Goal: Contribute content

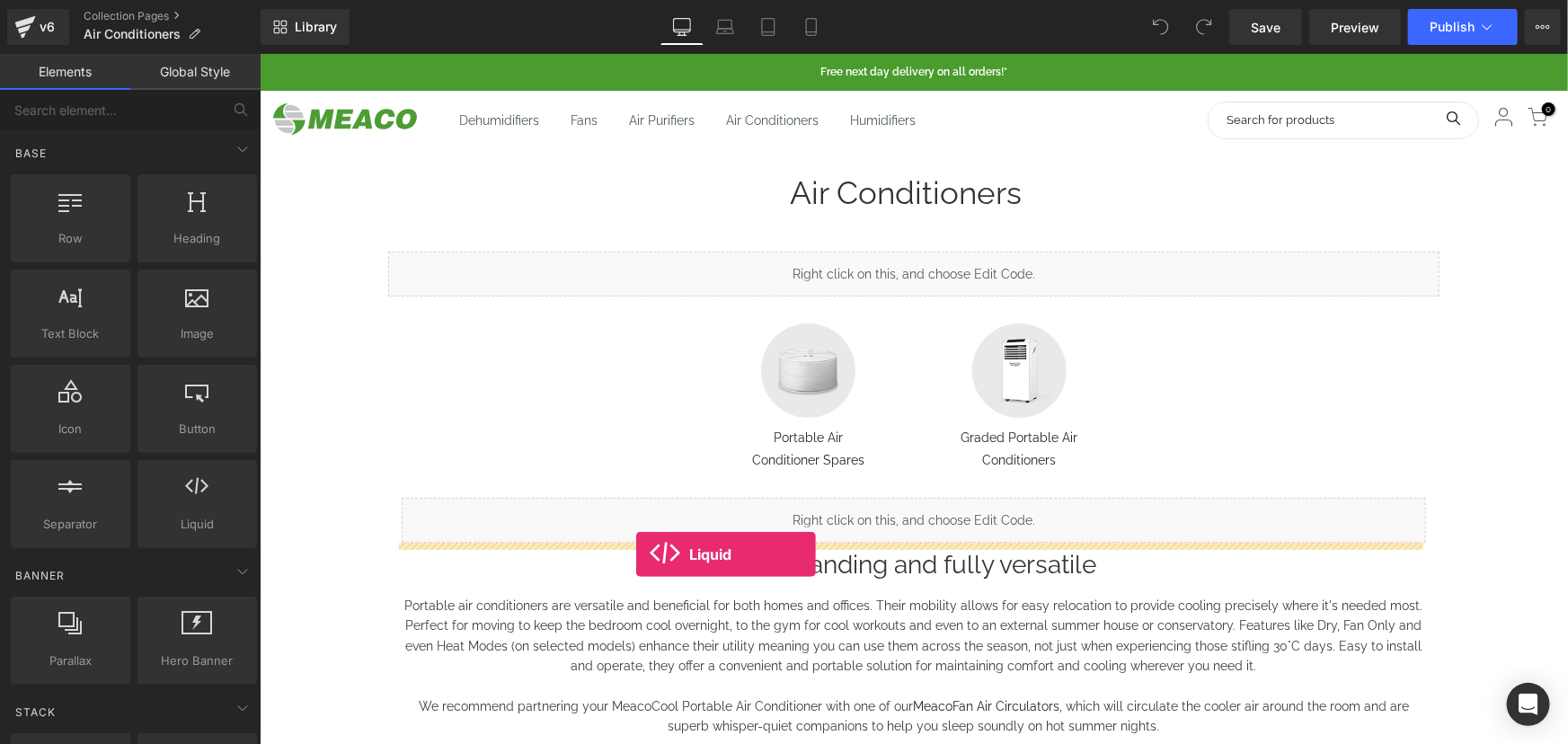
drag, startPoint x: 439, startPoint y: 572, endPoint x: 635, endPoint y: 553, distance: 196.9
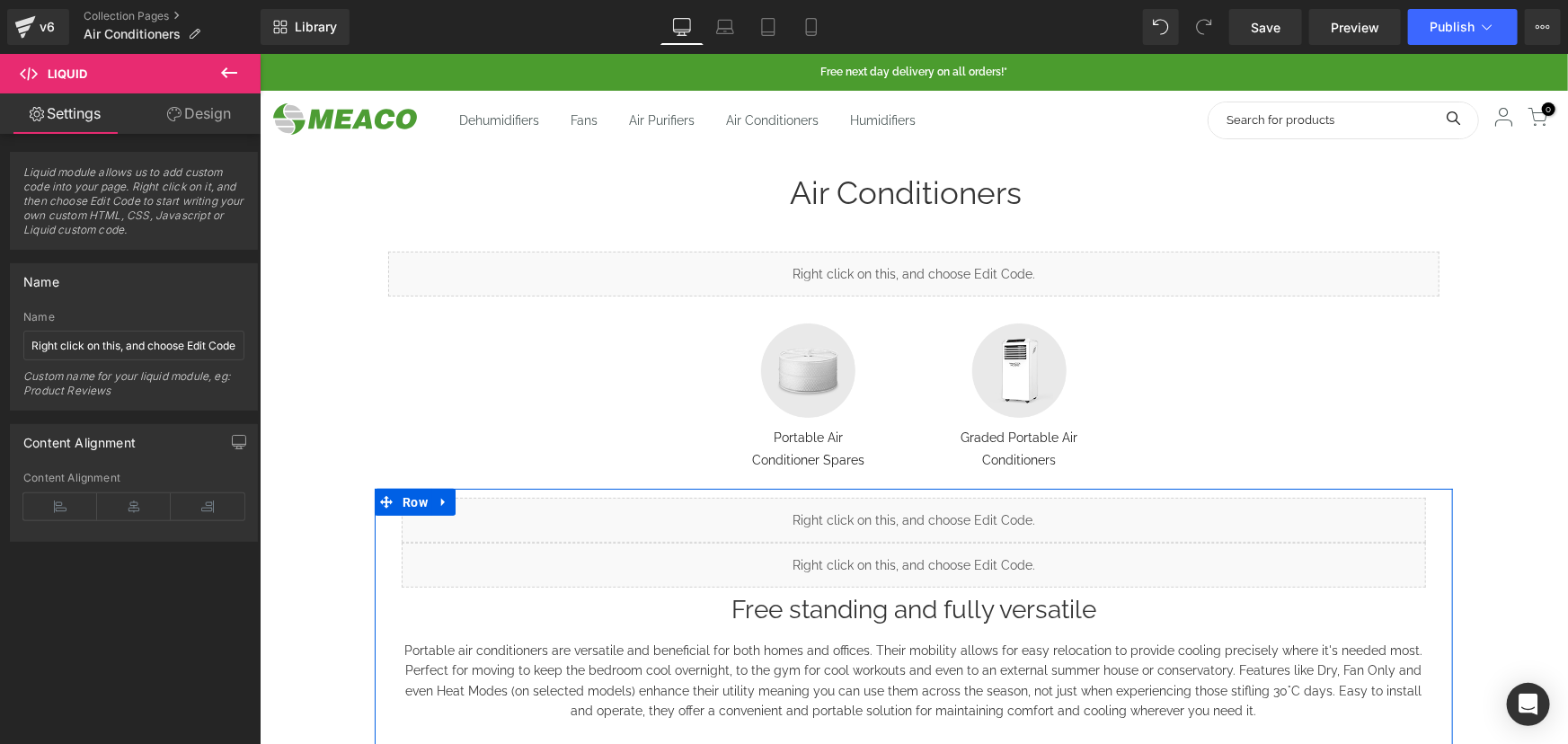
click at [934, 551] on link at bounding box center [933, 555] width 19 height 22
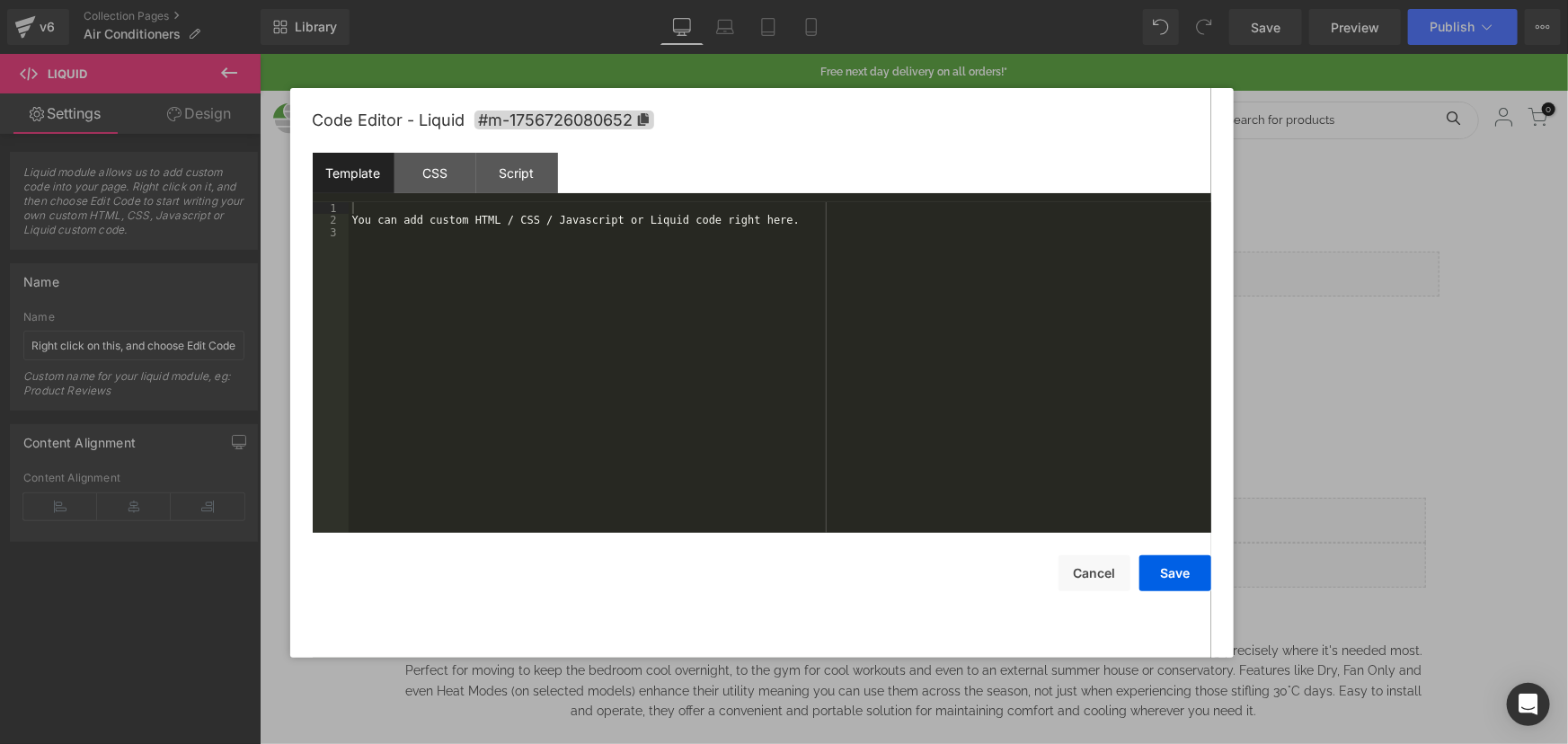
click at [562, 285] on div "You can add custom HTML / CSS / Javascript or Liquid code right here." at bounding box center [780, 379] width 862 height 354
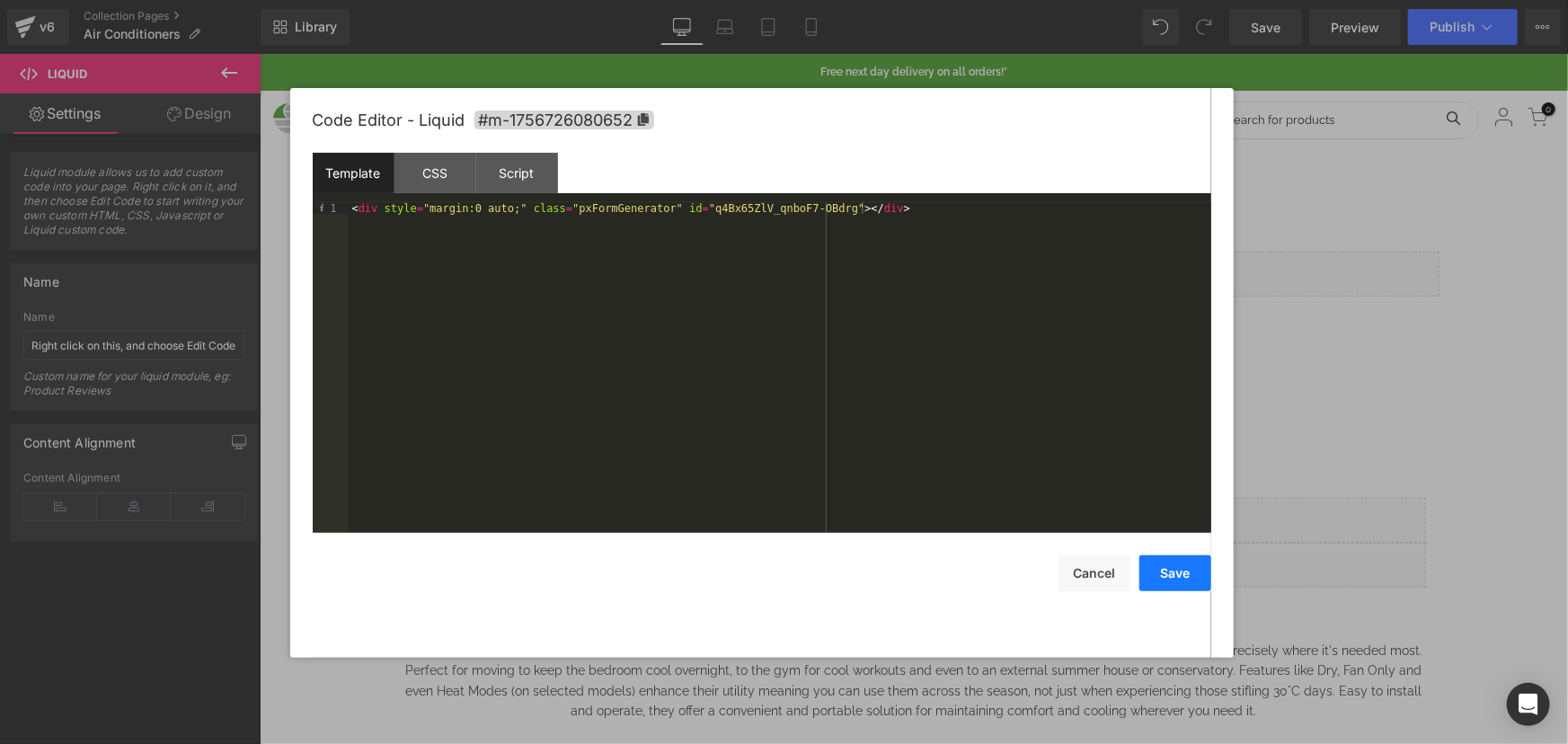
click at [1185, 570] on button "Save" at bounding box center [1174, 574] width 72 height 36
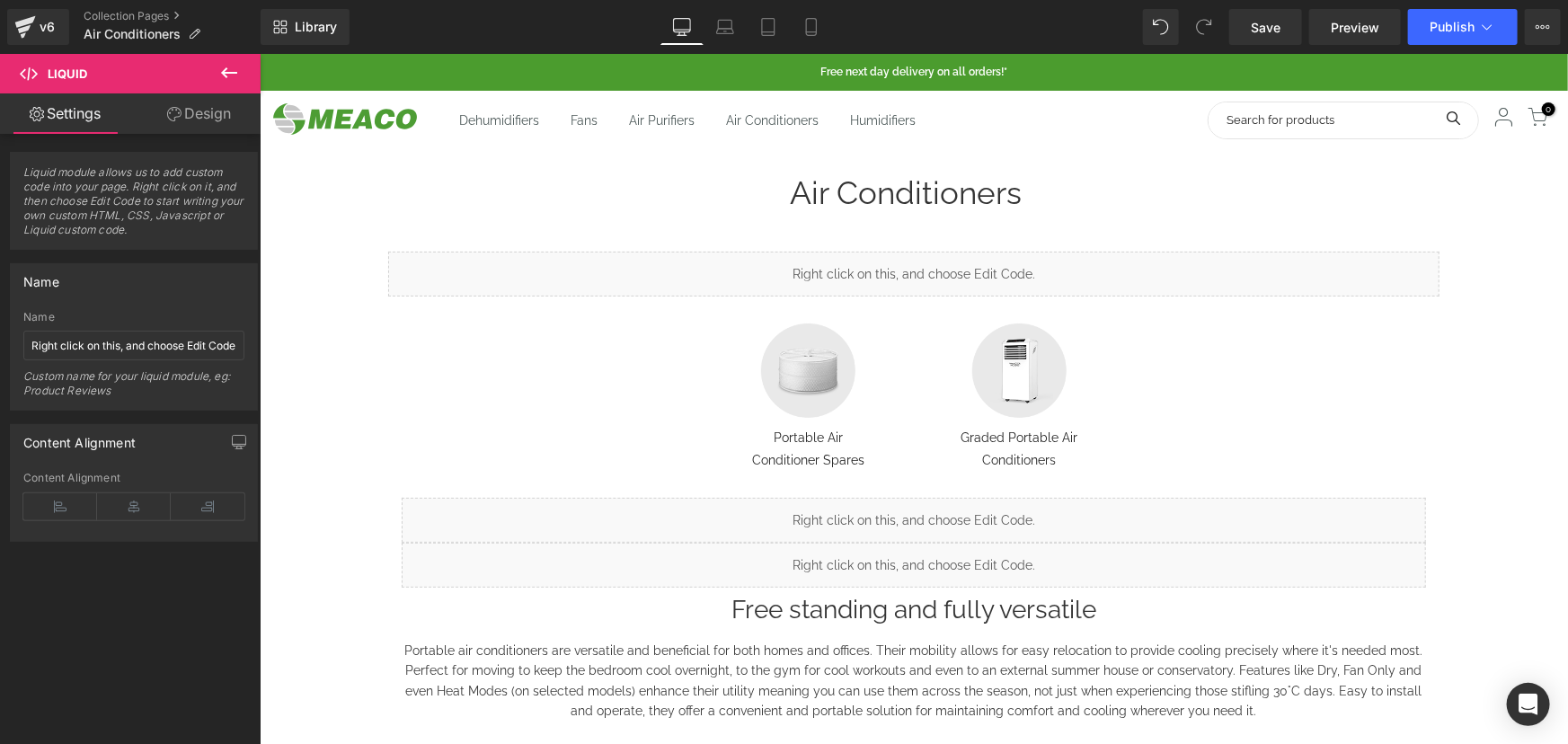
click at [223, 63] on icon at bounding box center [229, 73] width 22 height 22
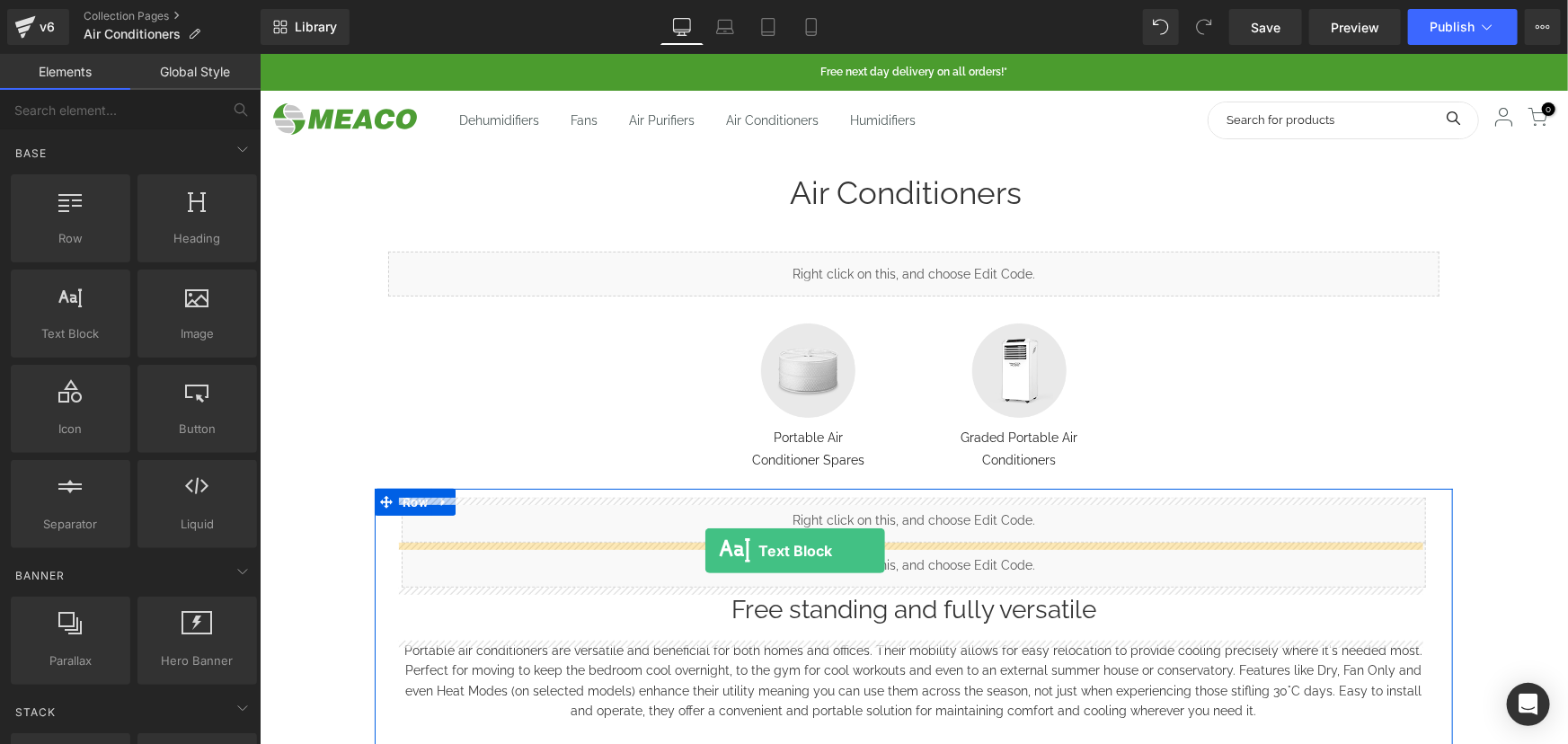
drag, startPoint x: 466, startPoint y: 438, endPoint x: 704, endPoint y: 550, distance: 263.0
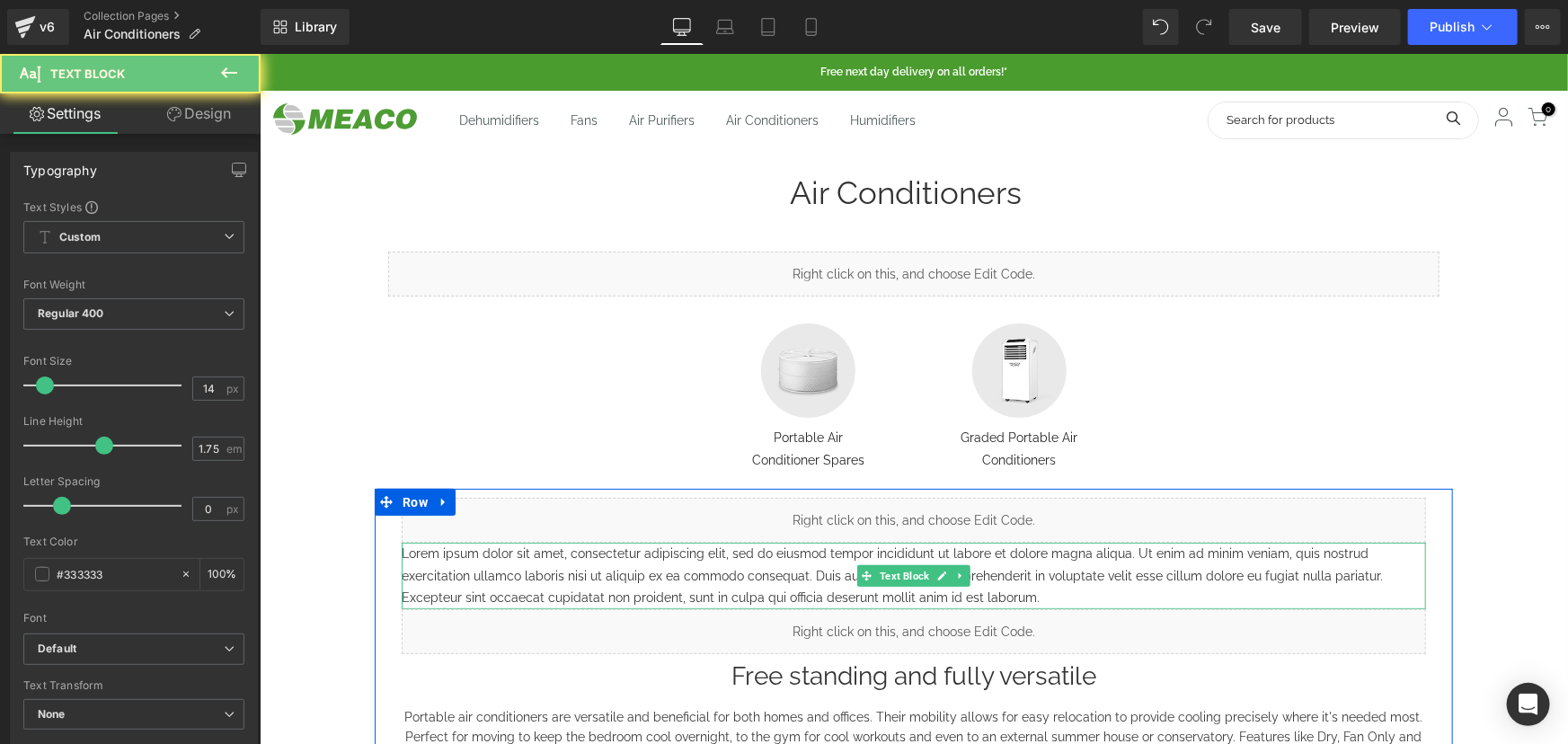
click at [571, 565] on p "Lorem ipsum dolor sit amet, consectetur adipiscing elit, sed do eiusmod tempor …" at bounding box center [912, 575] width 1024 height 66
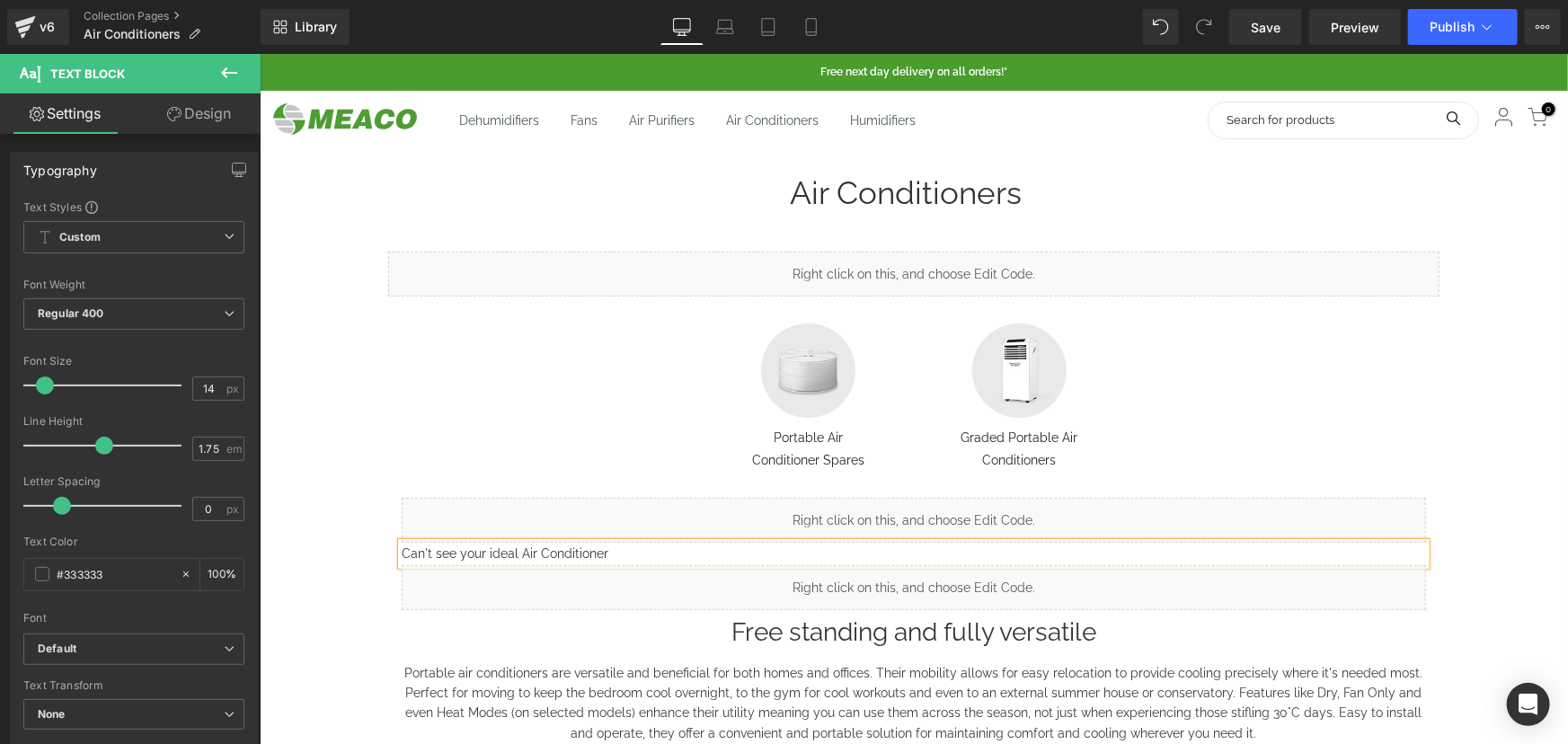
click at [509, 550] on p "Can't see your ideal Air Conditioner" at bounding box center [912, 552] width 1024 height 22
click at [676, 548] on p "Can't see your ideal Portable Air Conditioner" at bounding box center [912, 552] width 1024 height 22
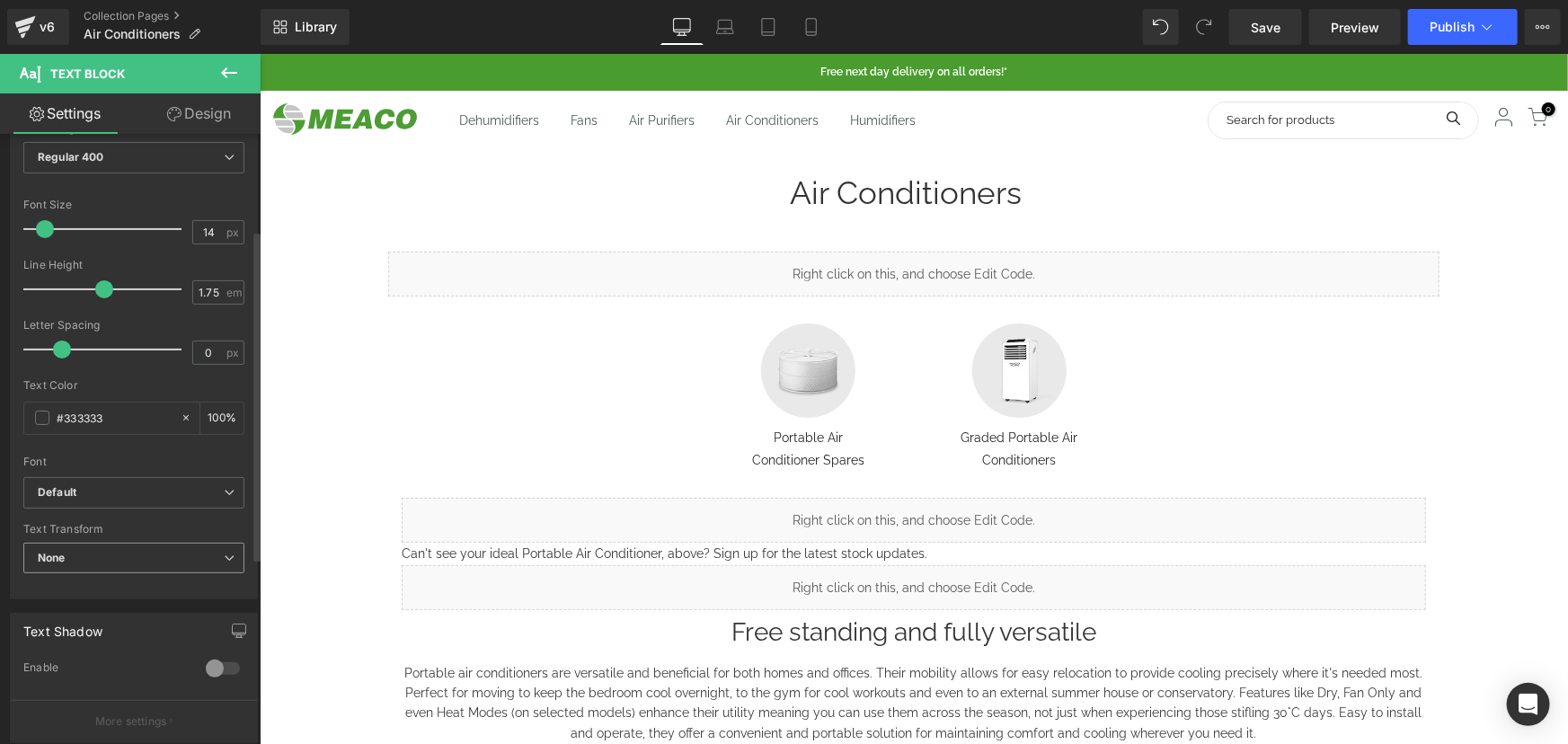
scroll to position [244, 0]
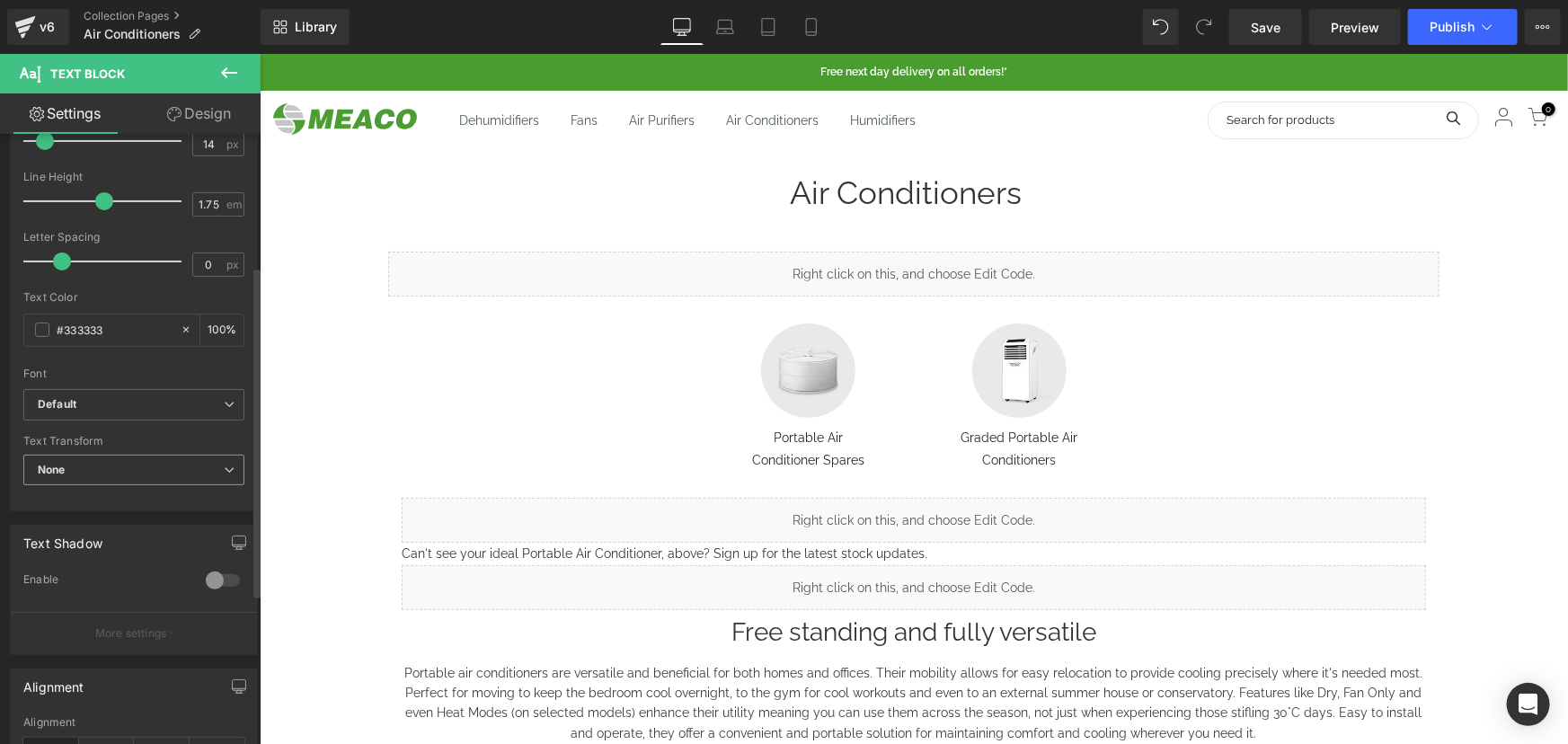
click at [86, 462] on span "None" at bounding box center [133, 470] width 221 height 32
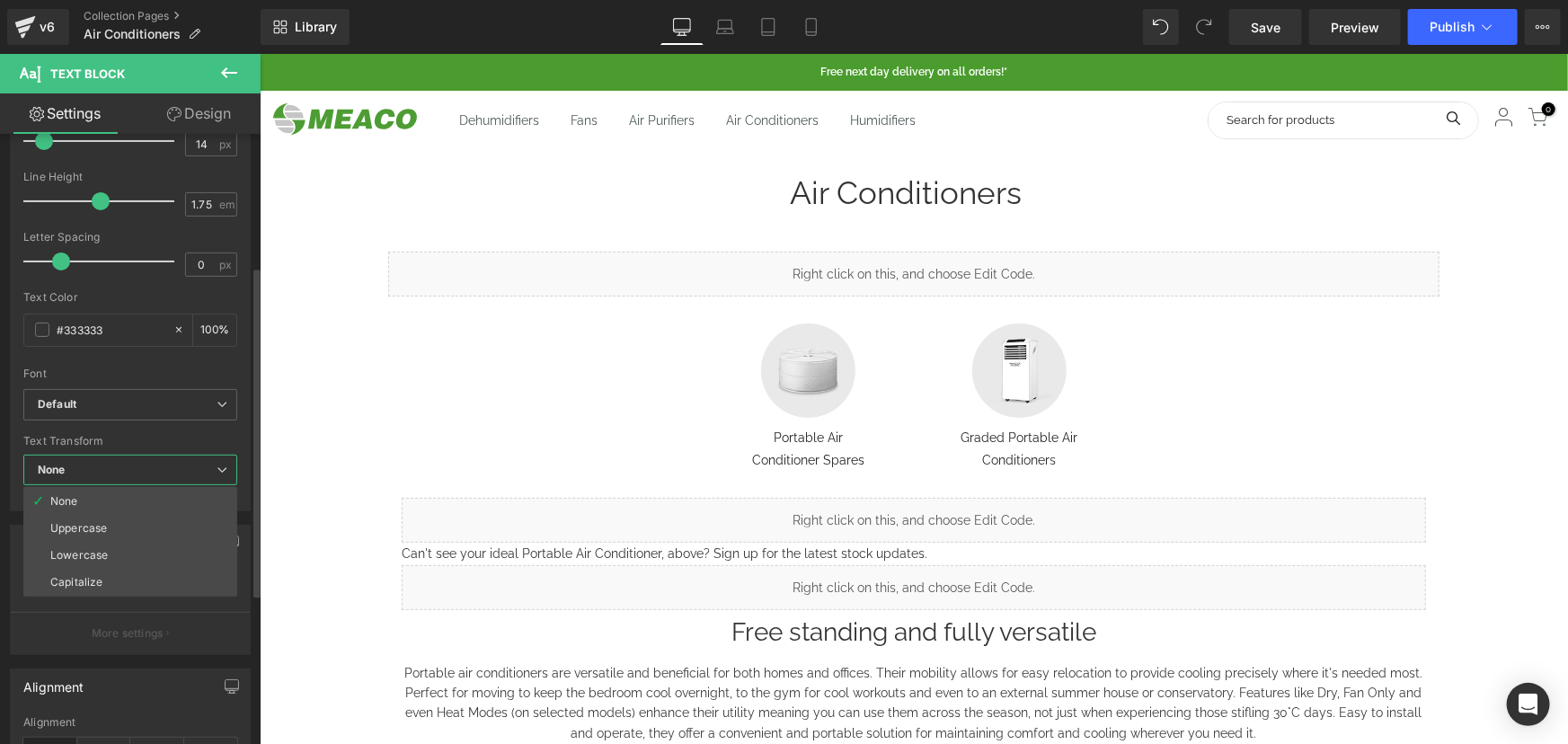
click at [86, 462] on span "None" at bounding box center [129, 470] width 214 height 32
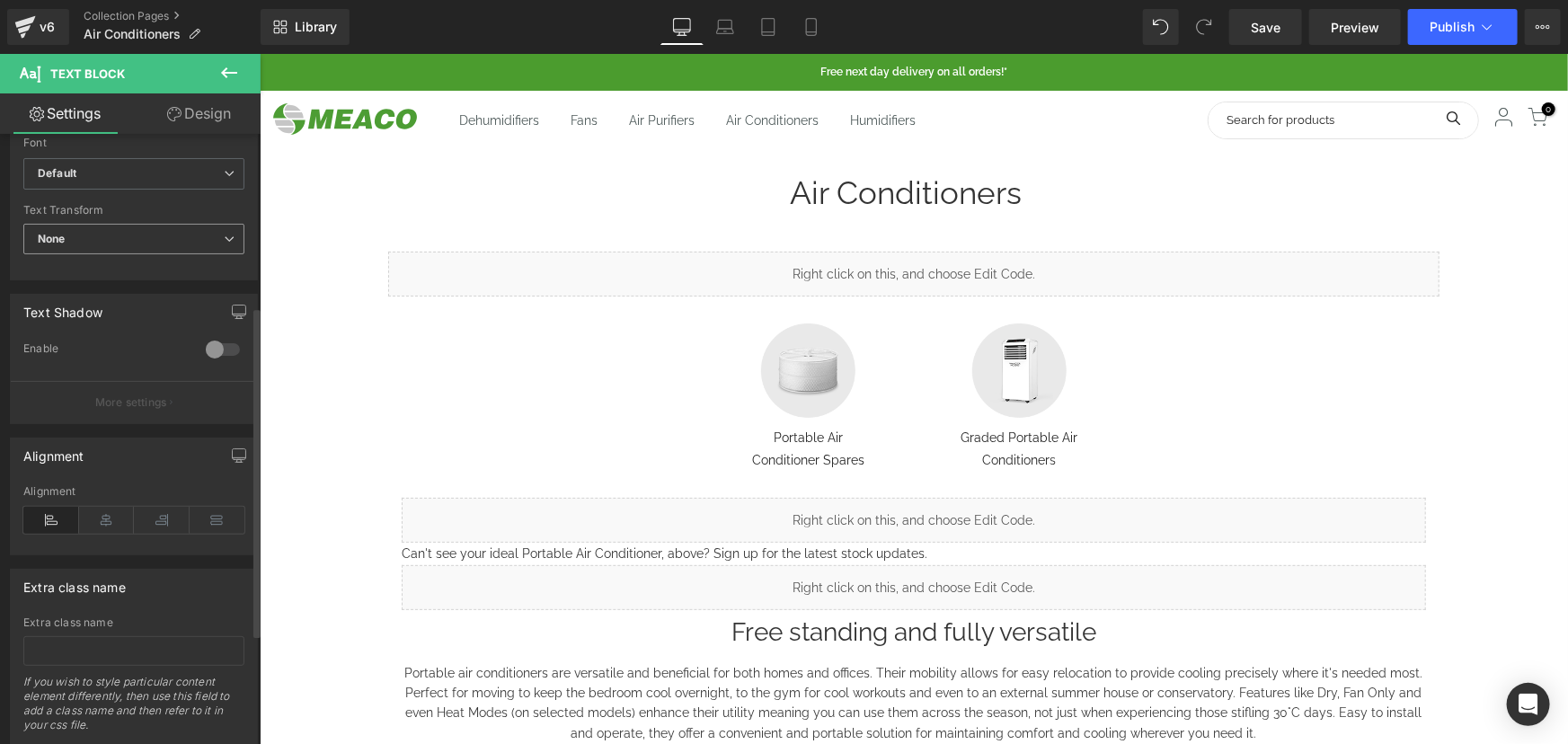
scroll to position [489, 0]
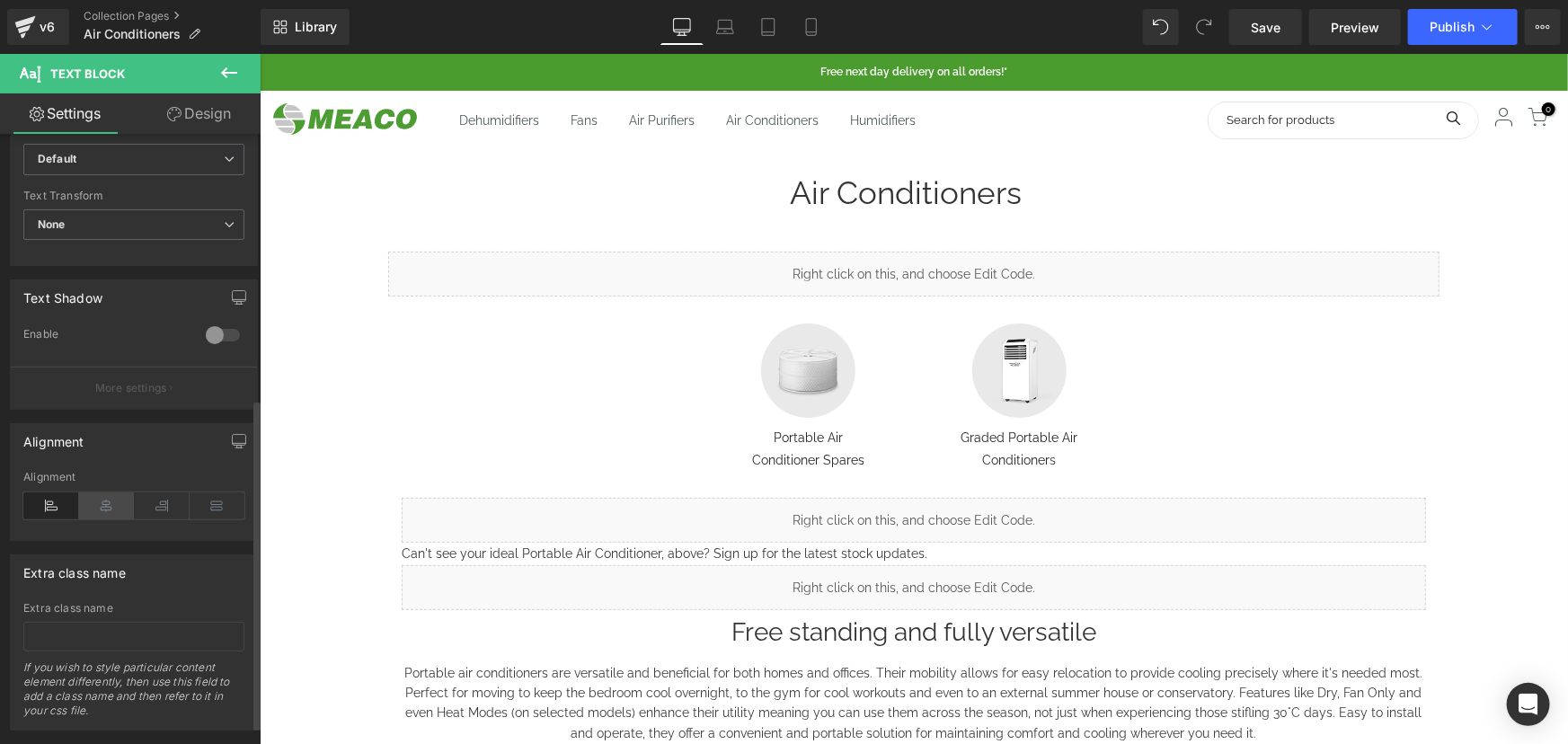
click at [107, 503] on icon at bounding box center [107, 506] width 56 height 27
click at [1277, 4] on div "Library Desktop Desktop Laptop Tablet Mobile Save Preview Publish Scheduled Vie…" at bounding box center [914, 27] width 1307 height 54
click at [1278, 28] on span "Save" at bounding box center [1265, 28] width 30 height 19
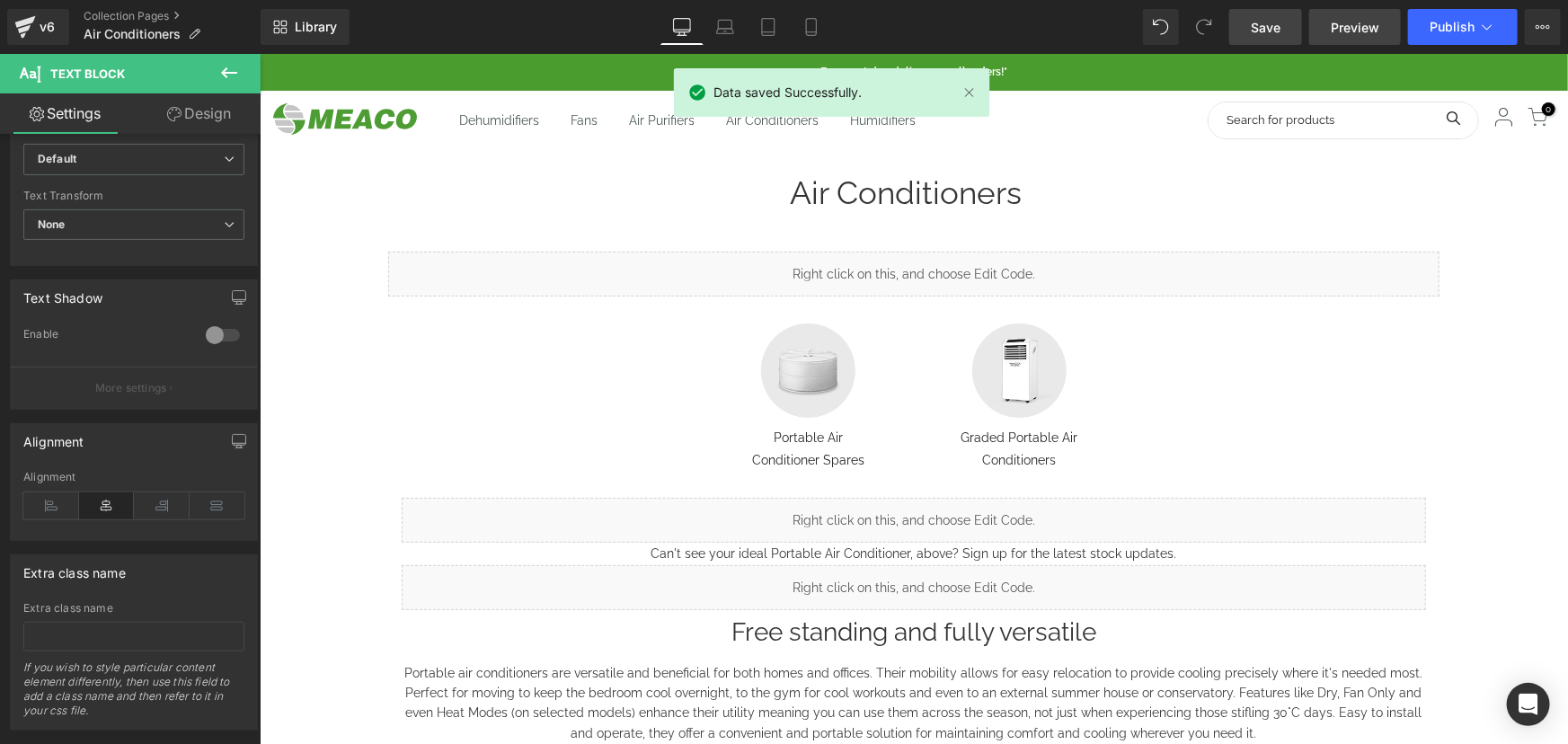
click at [1358, 27] on span "Preview" at bounding box center [1354, 28] width 49 height 19
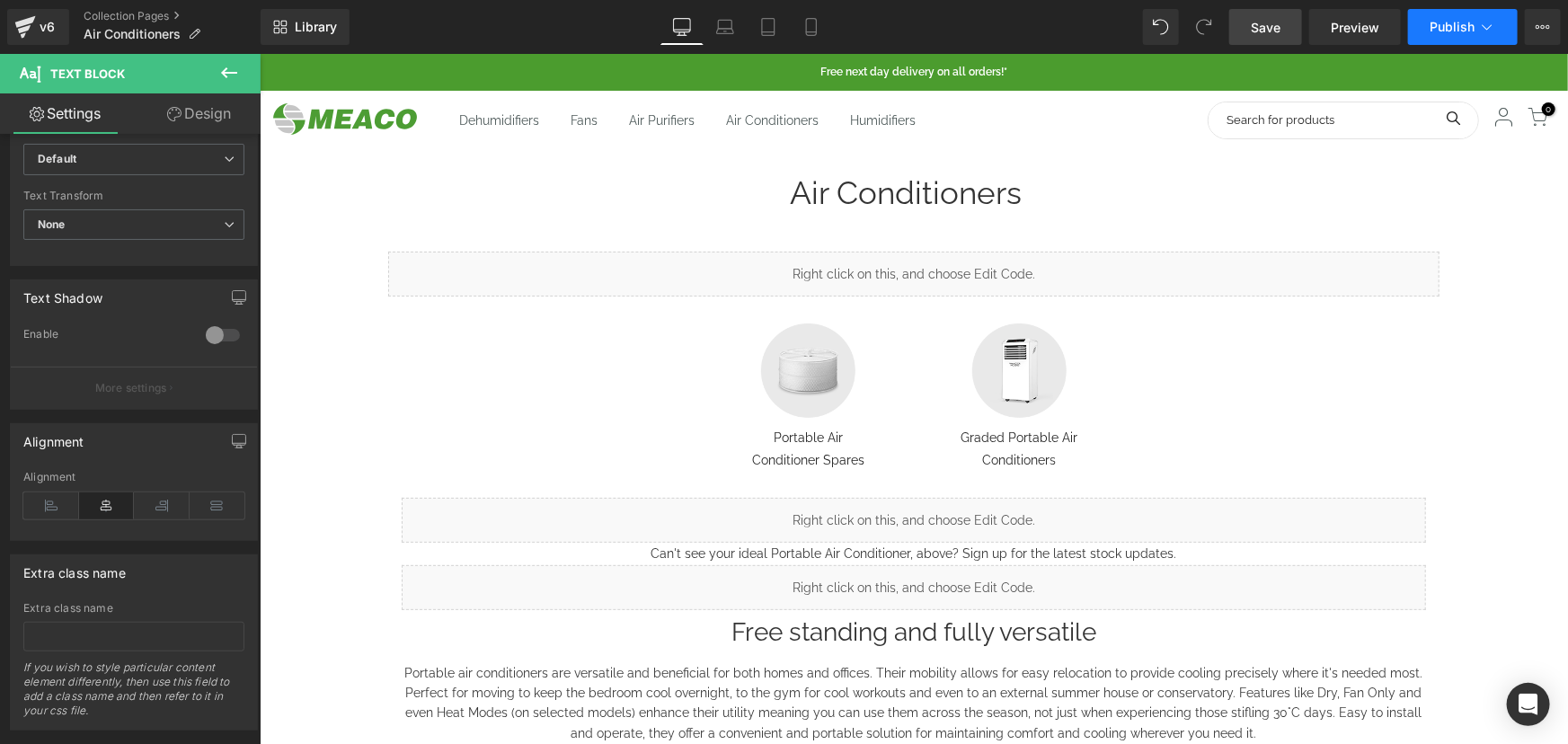
click at [1438, 20] on span "Publish" at bounding box center [1451, 27] width 45 height 14
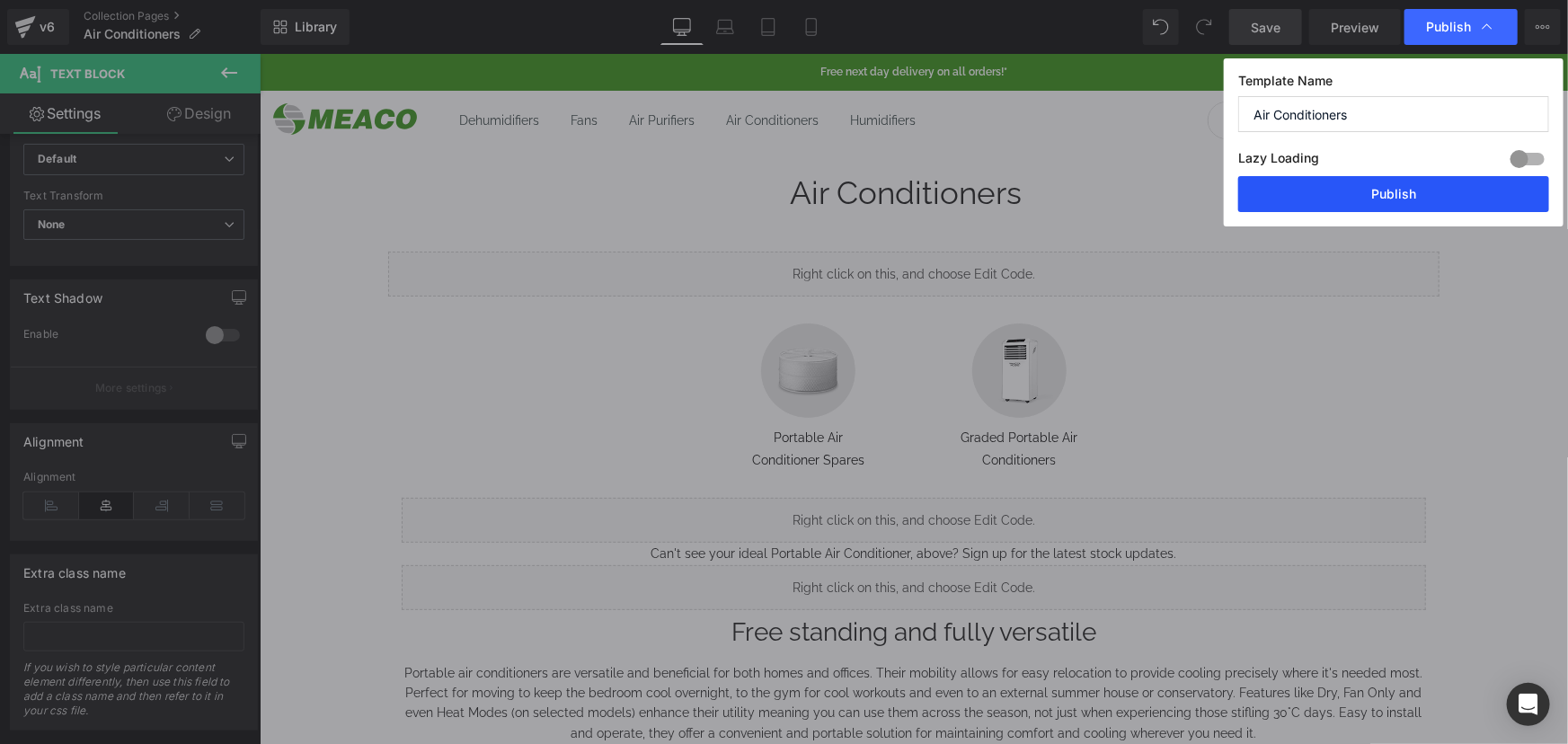
click at [1352, 191] on button "Publish" at bounding box center [1393, 194] width 311 height 36
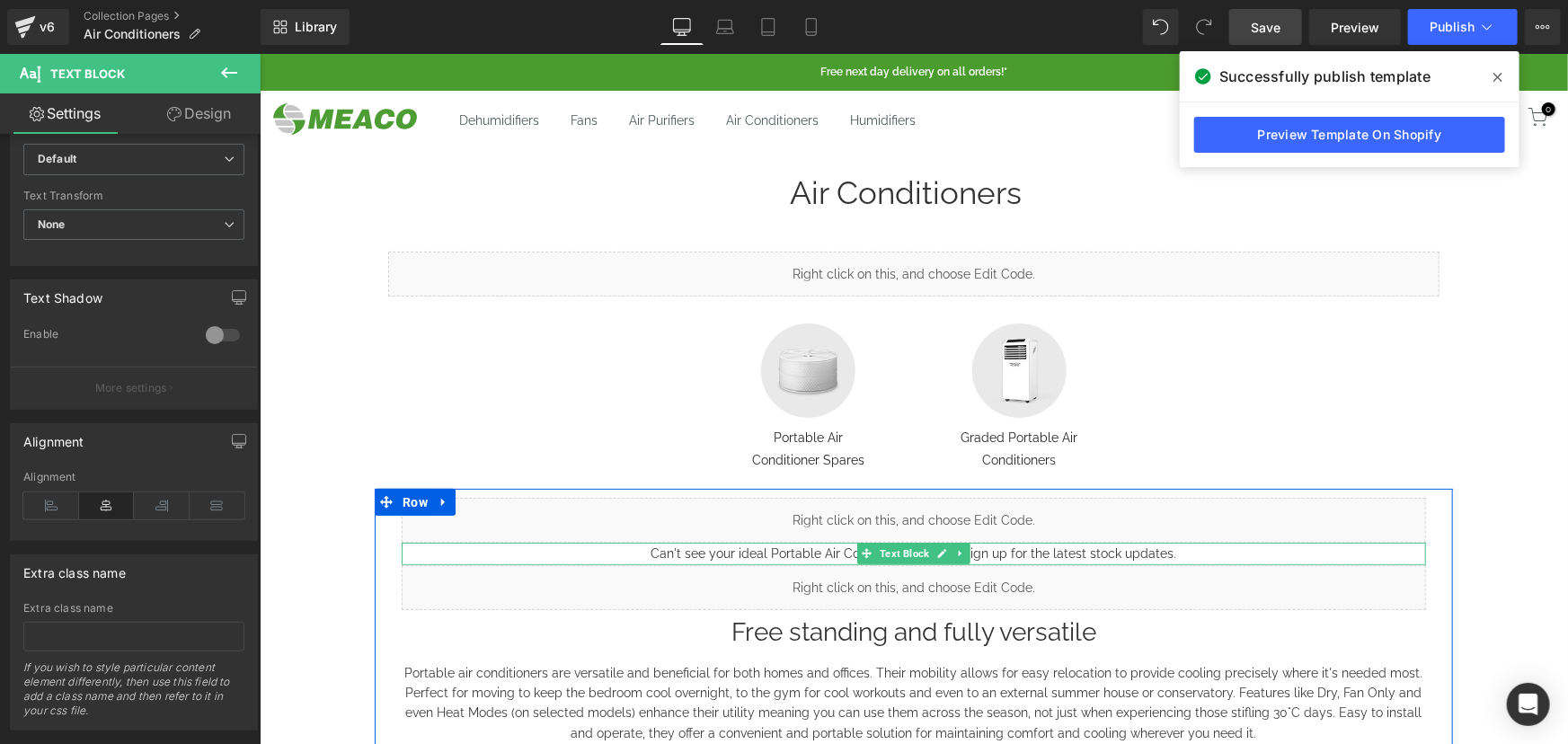
drag, startPoint x: 752, startPoint y: 546, endPoint x: 730, endPoint y: 545, distance: 22.0
click at [752, 546] on p "Can't see your ideal Portable Air Conditioner, above? Sign up for the latest st…" at bounding box center [912, 552] width 1024 height 22
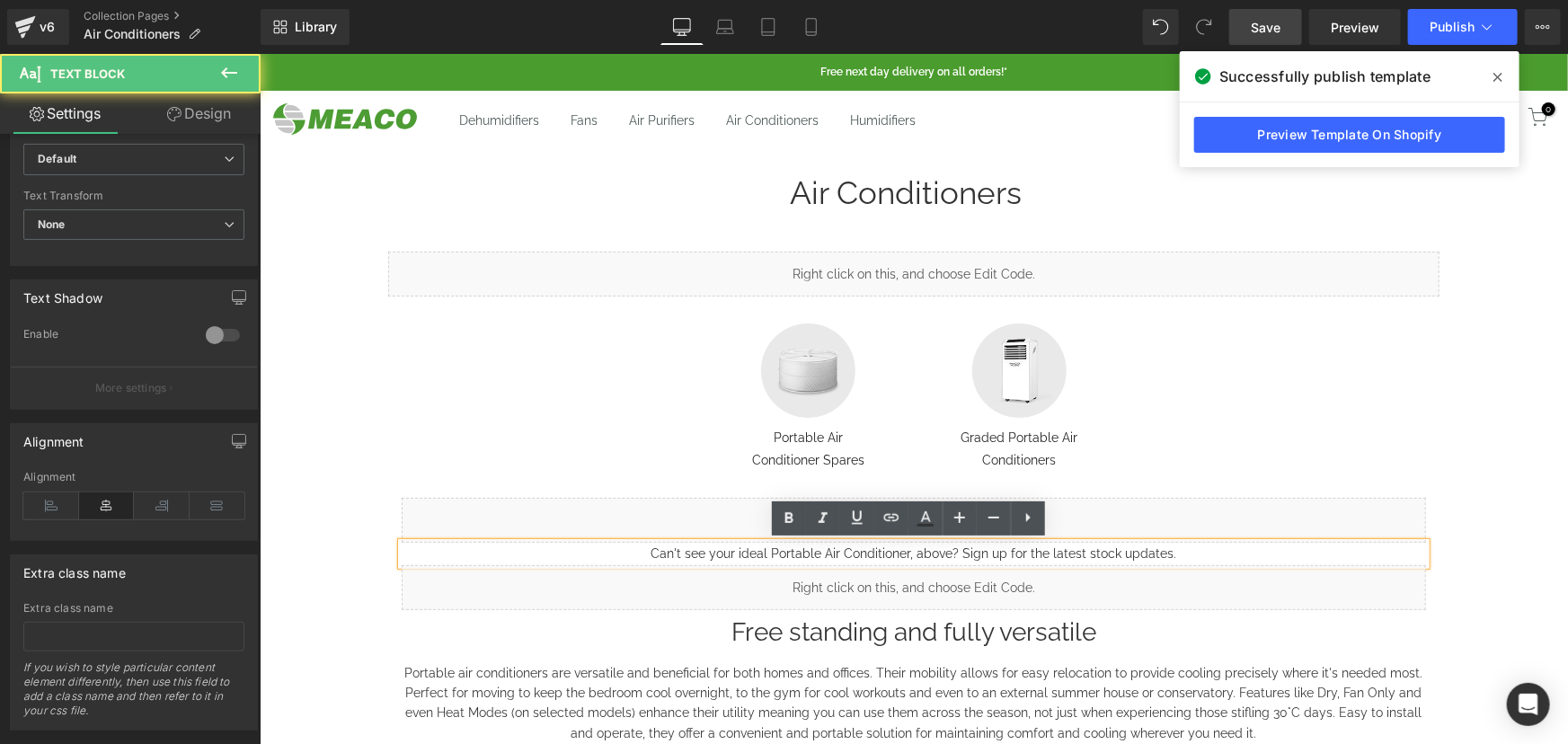
click at [658, 551] on p "Can't see your ideal Portable Air Conditioner, above? Sign up for the latest st…" at bounding box center [912, 552] width 1024 height 22
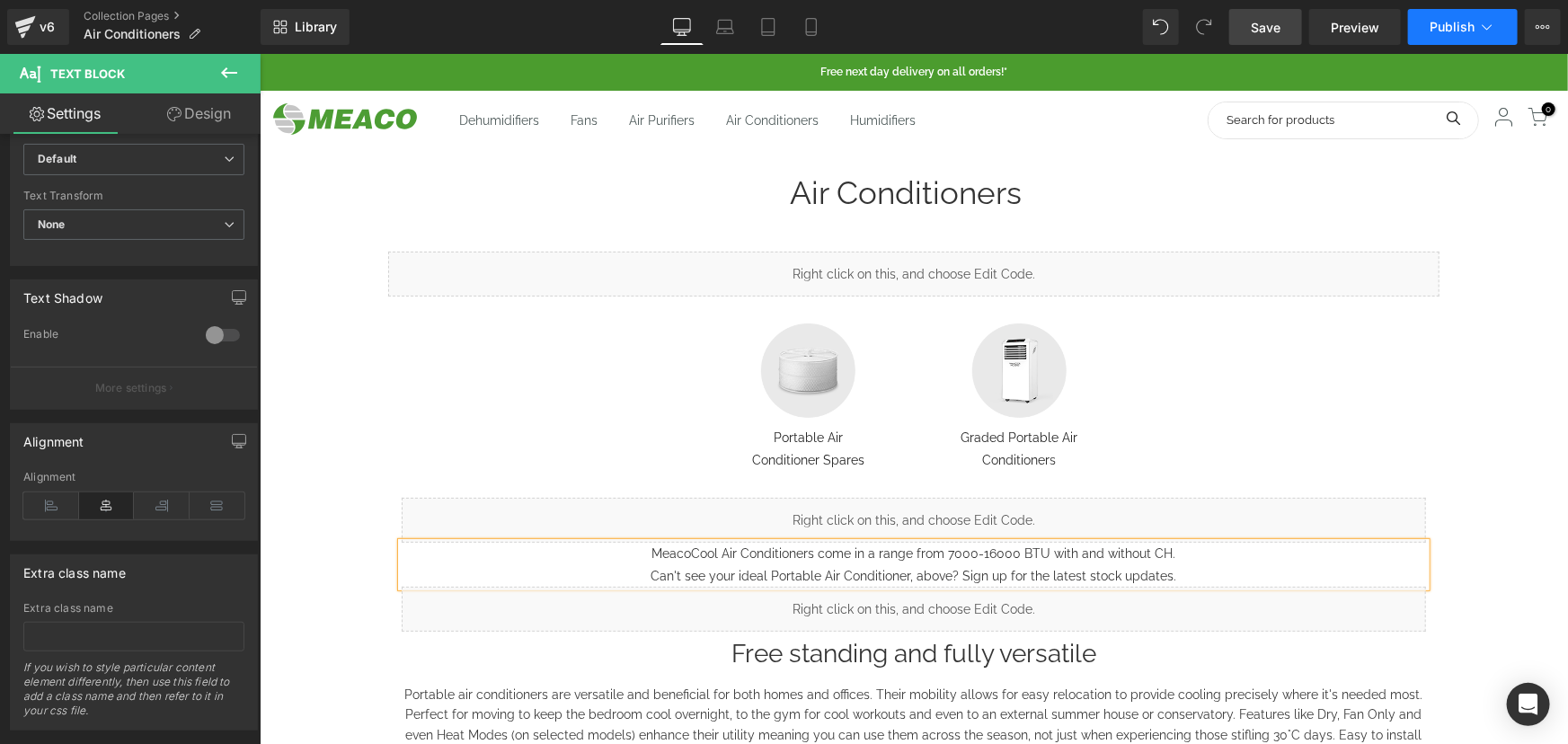
click at [1453, 25] on span "Publish" at bounding box center [1451, 27] width 45 height 14
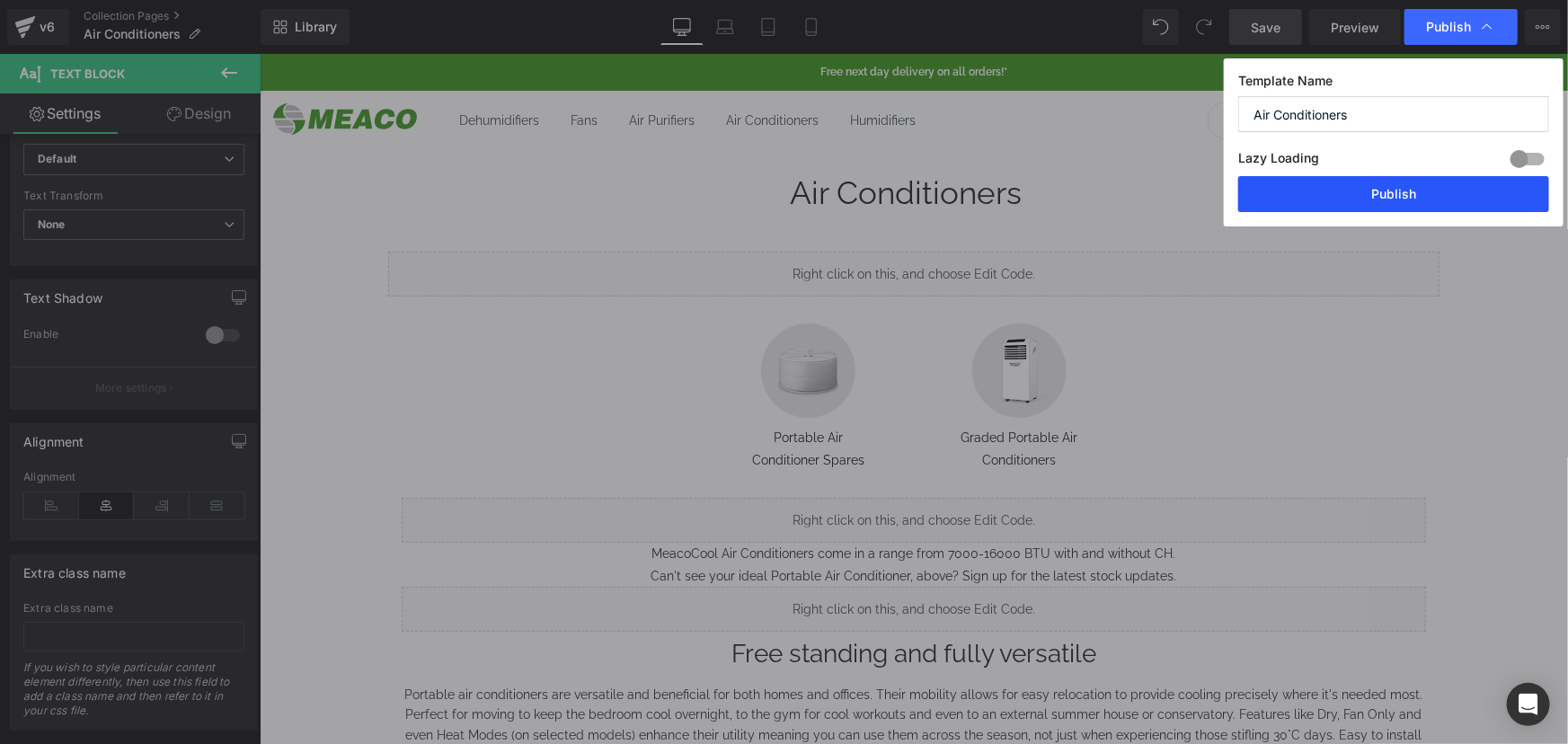
click at [1384, 186] on button "Publish" at bounding box center [1393, 194] width 311 height 36
